Goal: Task Accomplishment & Management: Use online tool/utility

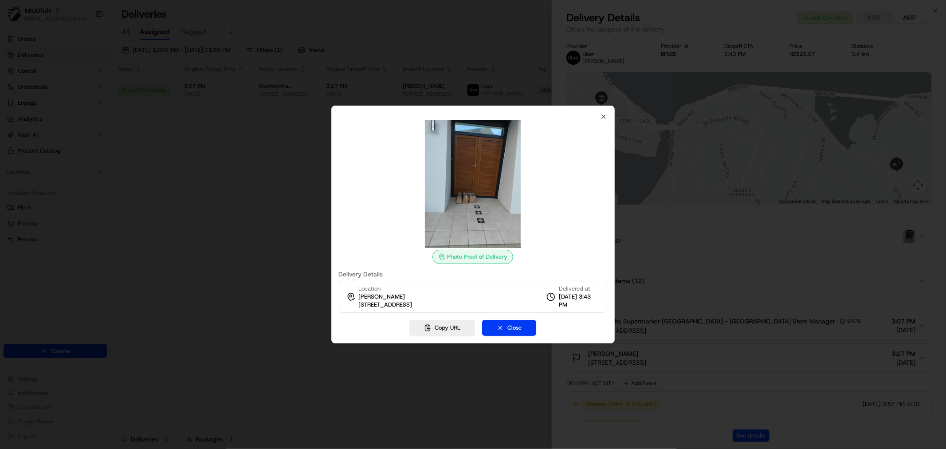
click at [258, 176] on div at bounding box center [473, 224] width 946 height 449
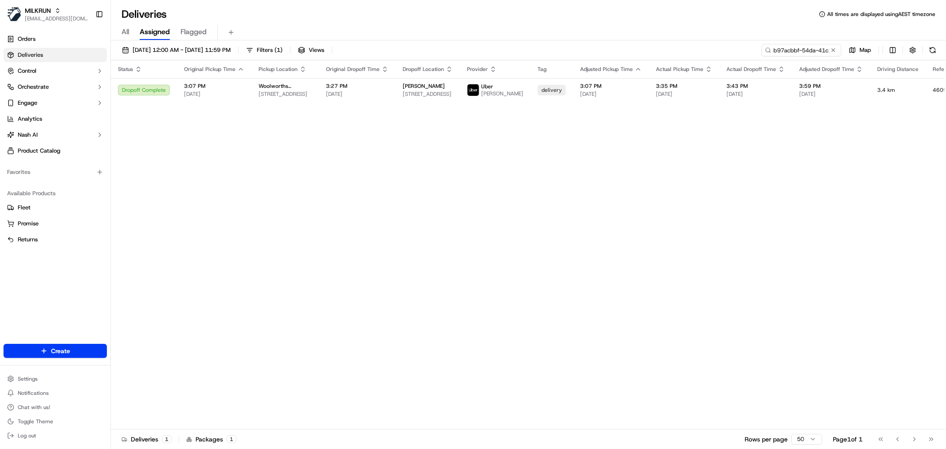
drag, startPoint x: 383, startPoint y: 174, endPoint x: 423, endPoint y: 150, distance: 46.8
click at [790, 47] on input "b97acbbf-54da-41c1-ac45-5828d1cc4906" at bounding box center [788, 50] width 106 height 12
paste input "dfaf504a-f11b-48f4-b82a-8257bd19f39"
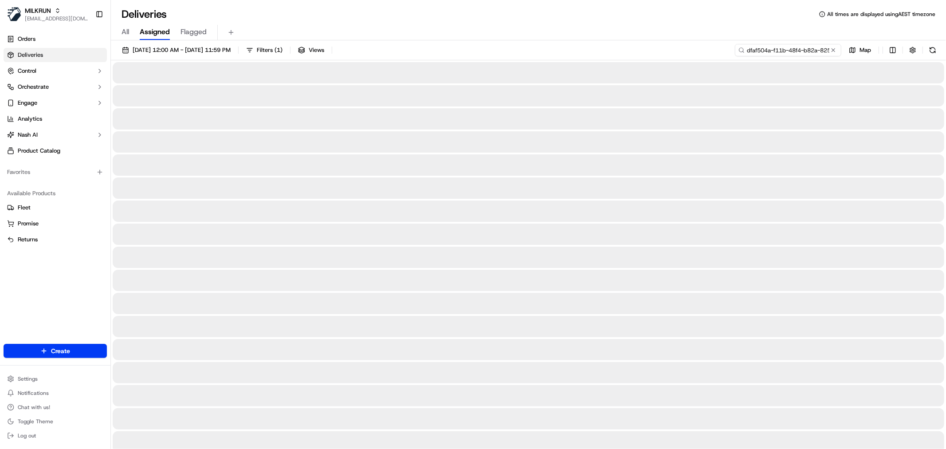
click at [765, 54] on input "dfaf504a-f11b-48f4-b82a-8257bd19f39" at bounding box center [788, 50] width 106 height 12
paste input "6"
type input "dfaf504a-f11b-48f4-b82a-8257bd19f396"
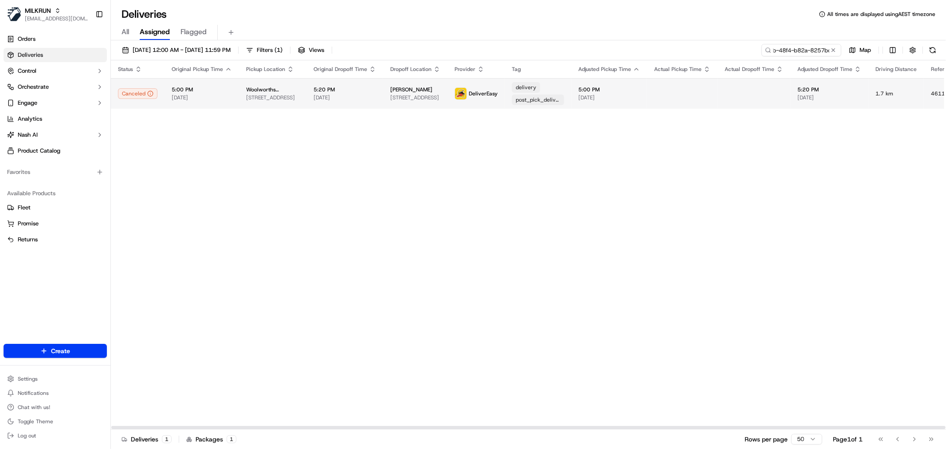
click at [346, 92] on span "5:20 PM" at bounding box center [345, 89] width 63 height 7
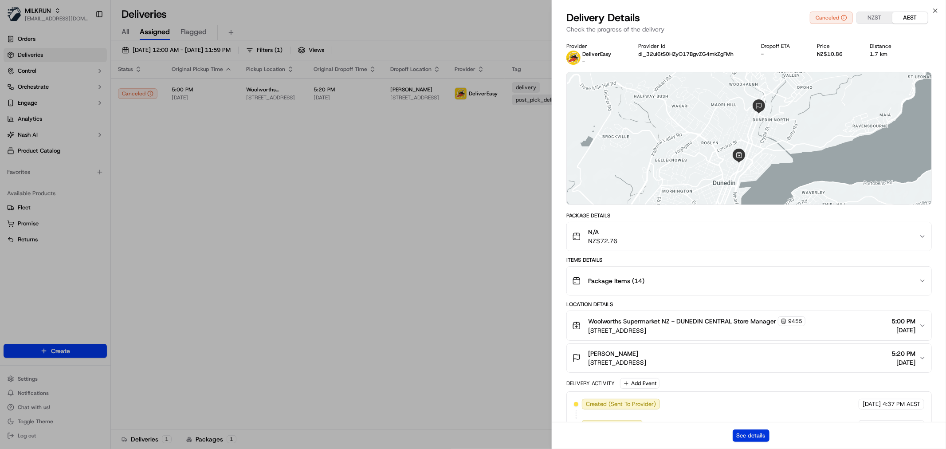
click at [750, 433] on button "See details" at bounding box center [751, 435] width 37 height 12
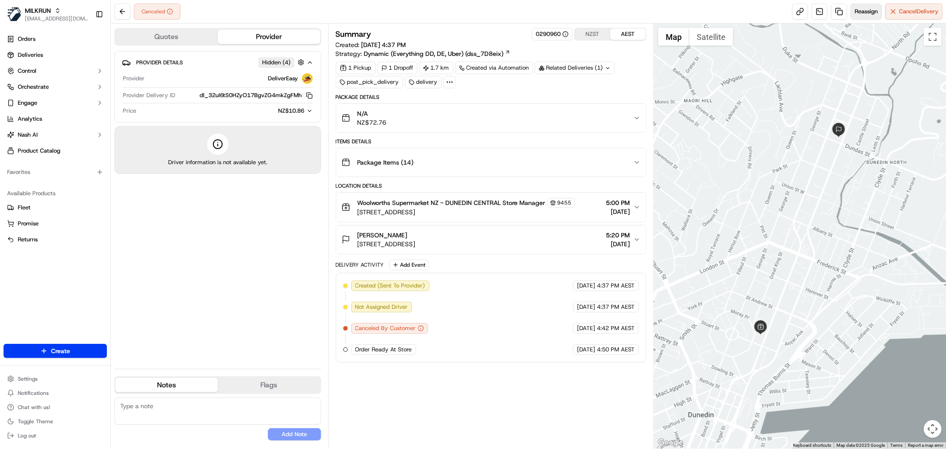
click at [866, 12] on span "Reassign" at bounding box center [866, 12] width 23 height 8
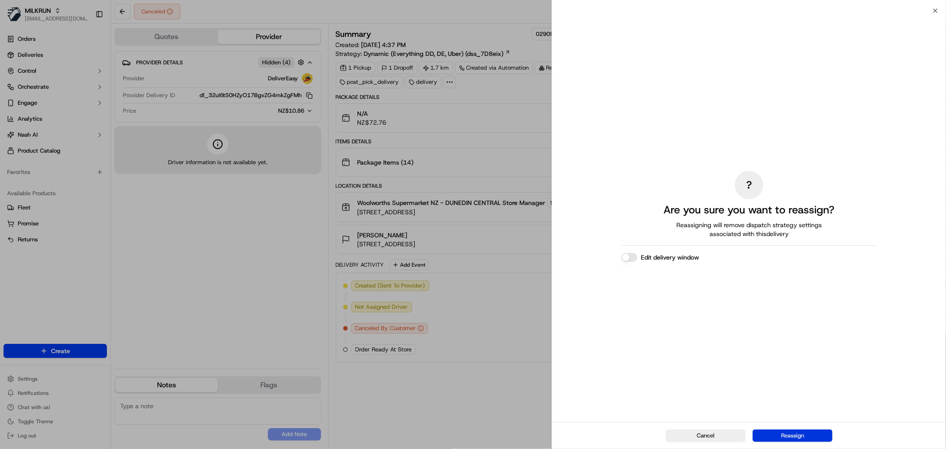
click at [817, 438] on button "Reassign" at bounding box center [793, 435] width 80 height 12
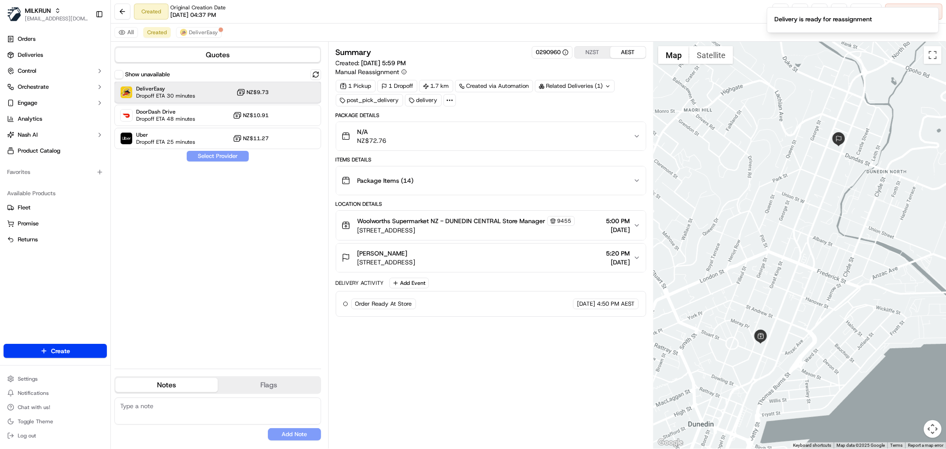
click at [192, 94] on span "Dropoff ETA 30 minutes" at bounding box center [165, 95] width 59 height 7
click at [221, 160] on button "Assign Provider" at bounding box center [217, 156] width 63 height 11
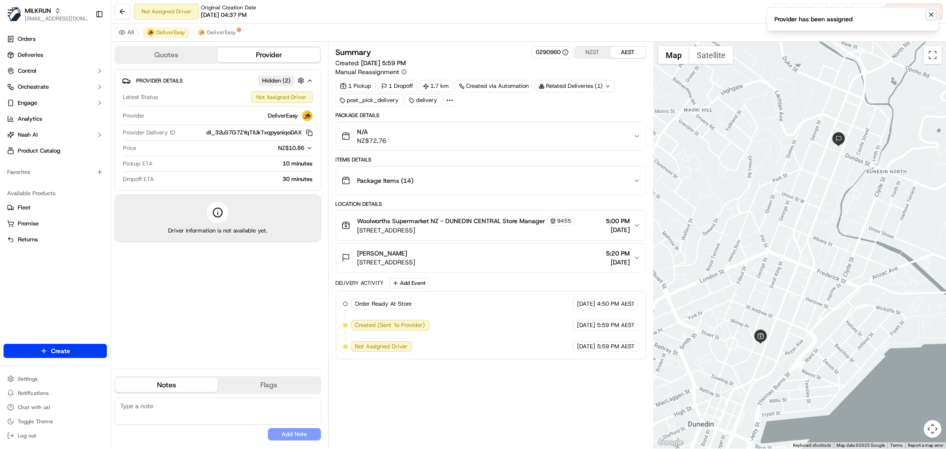
click at [931, 14] on icon "Notifications (F8)" at bounding box center [932, 15] width 4 height 4
